Goal: Navigation & Orientation: Find specific page/section

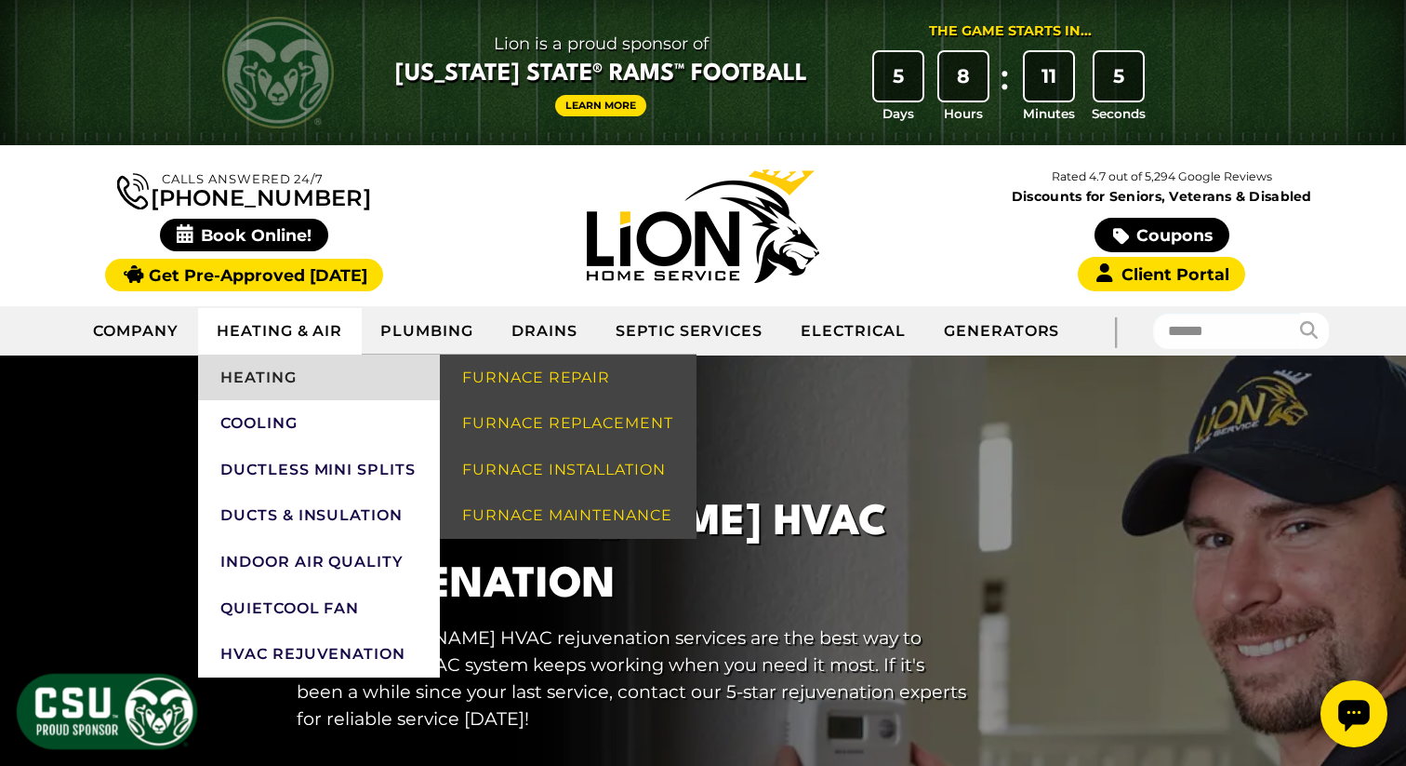
click at [289, 373] on link "Heating" at bounding box center [319, 377] width 242 height 47
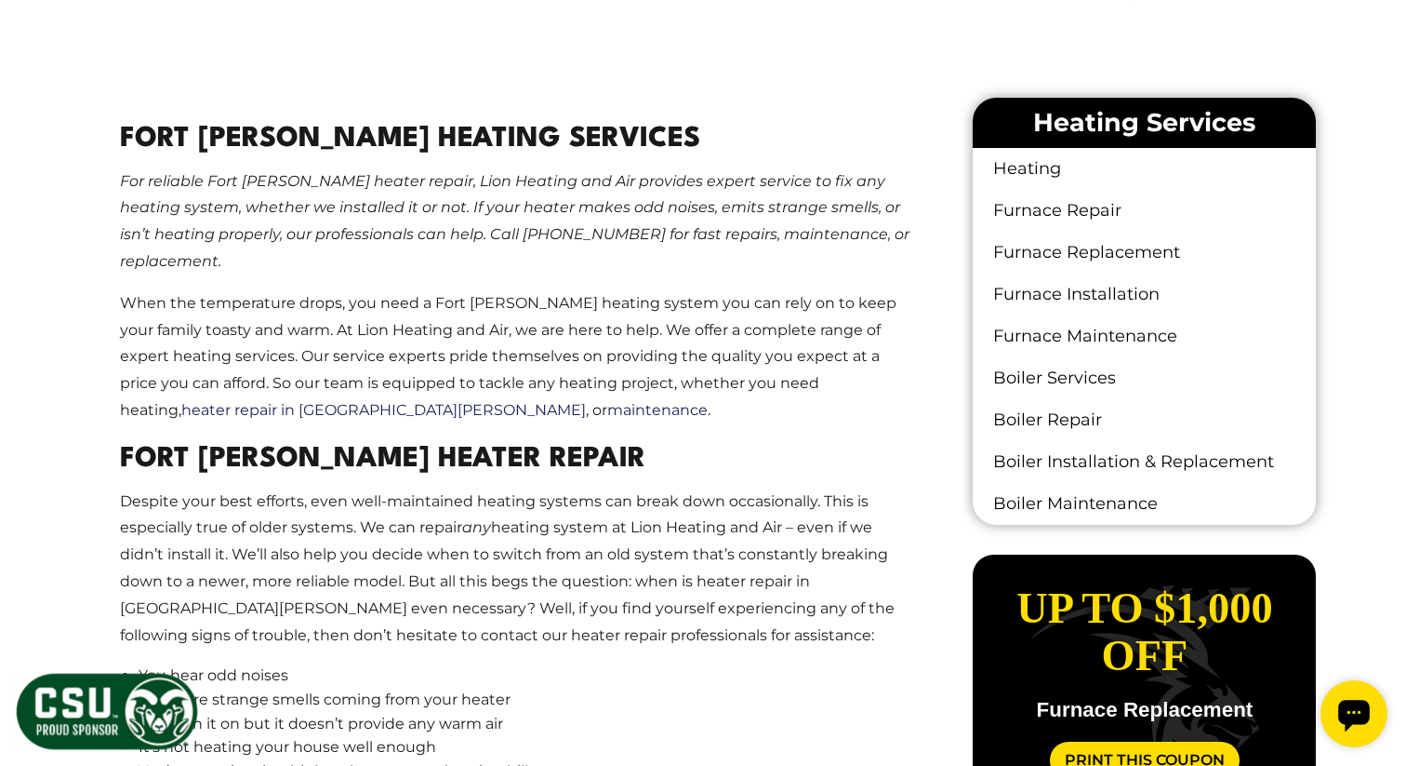
scroll to position [1111, 0]
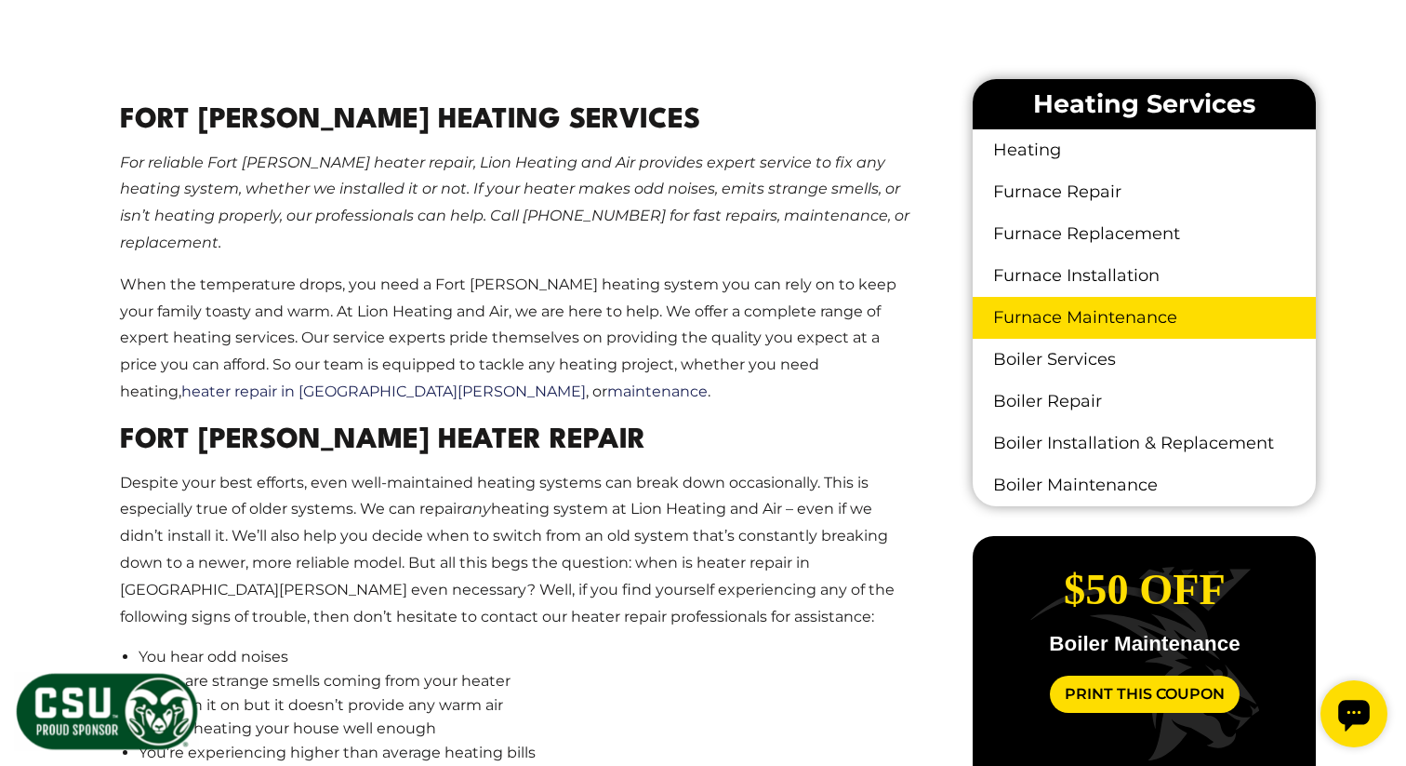
click at [1084, 319] on link "Furnace Maintenance" at bounding box center [1144, 318] width 343 height 42
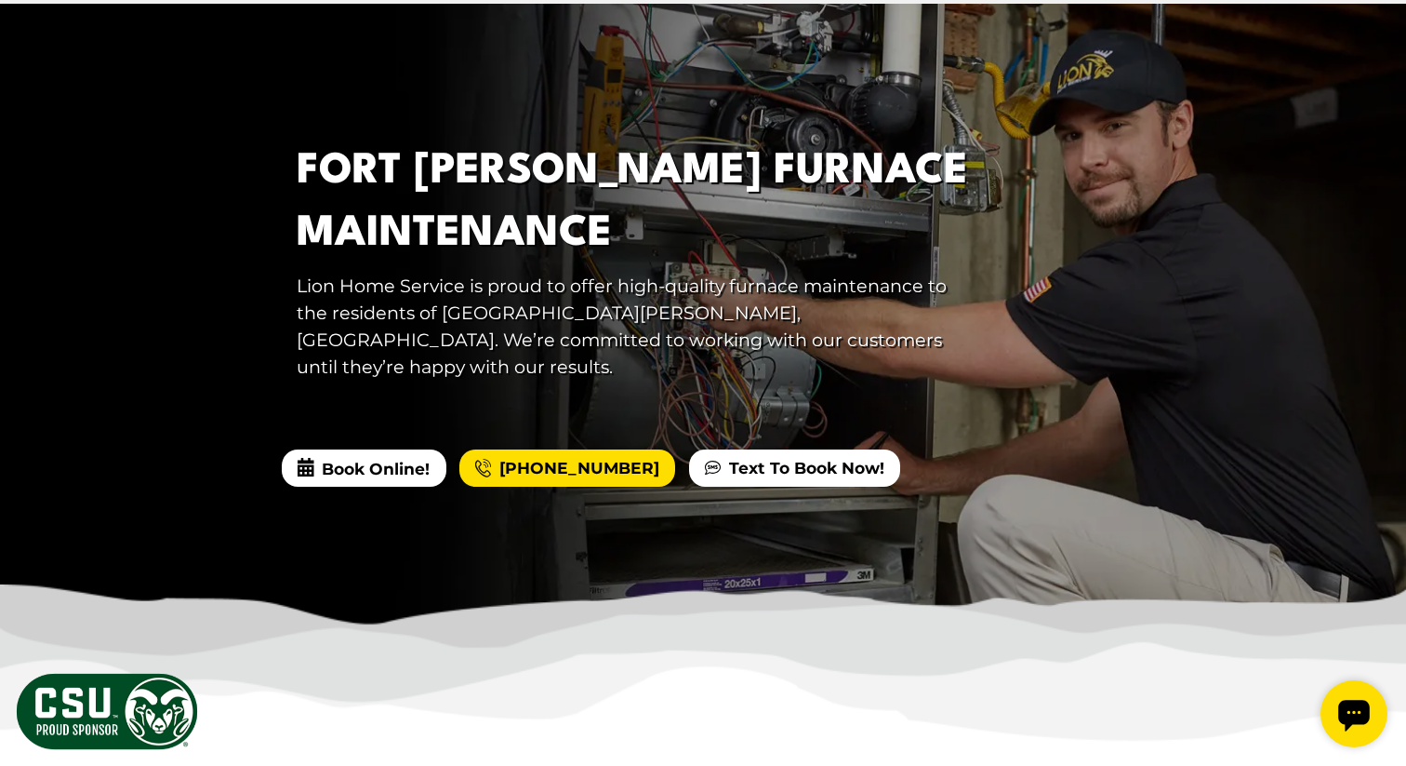
scroll to position [359, 0]
